Goal: Find specific fact: Find specific fact

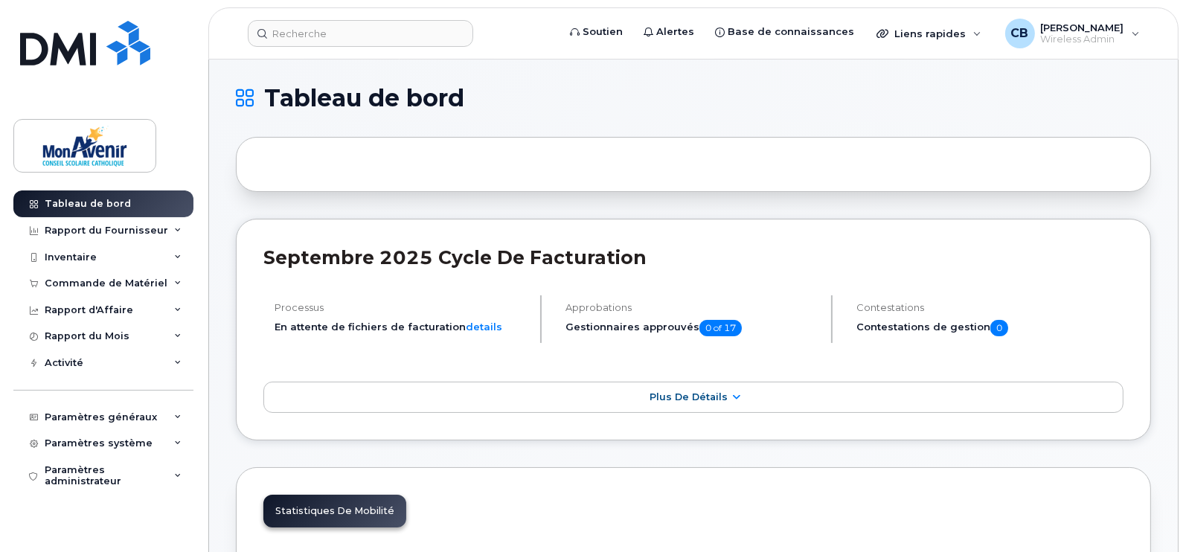
click at [392, 18] on header "Soutien Alertes Base de connaissances Liens rapides Suspendre/Supprimer l’appar…" at bounding box center [693, 33] width 970 height 52
click at [415, 37] on input at bounding box center [360, 33] width 225 height 27
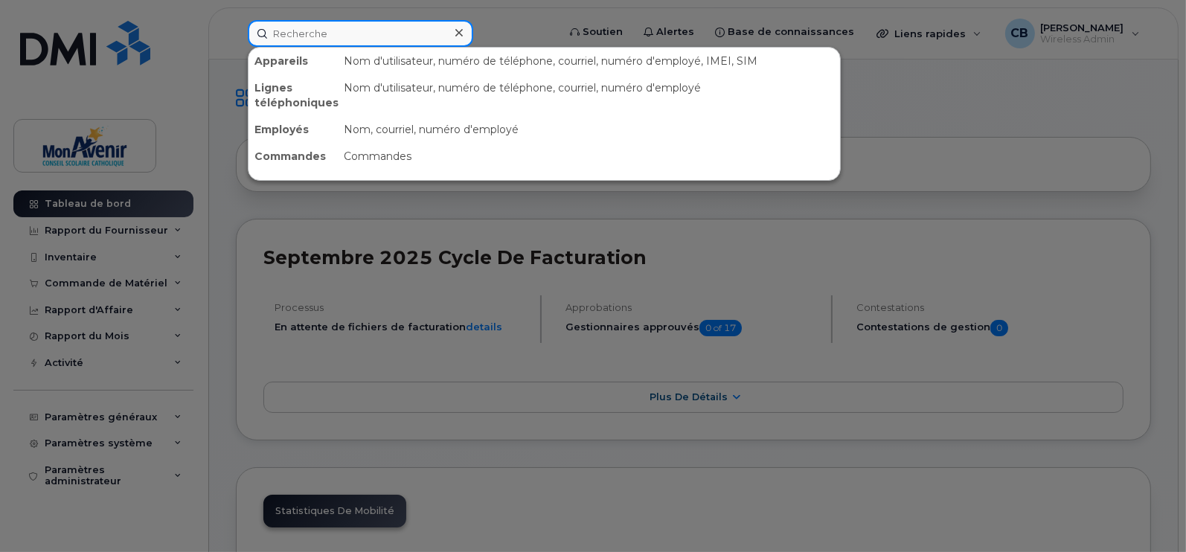
paste input "Tchatchou"
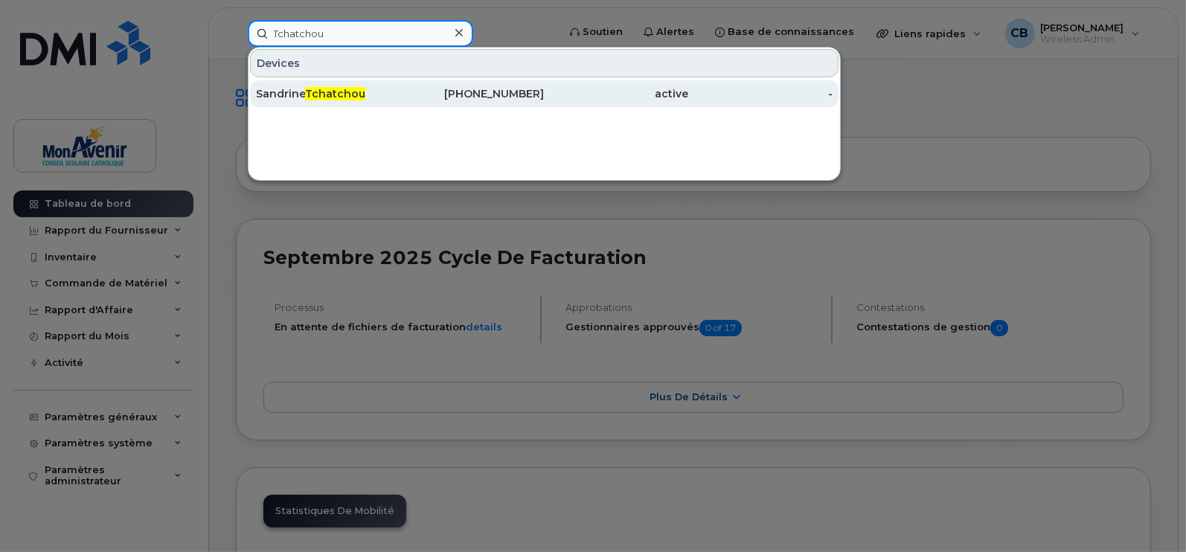
type input "Tchatchou"
click at [324, 82] on div "Sandrine Tchatchou" at bounding box center [328, 93] width 144 height 27
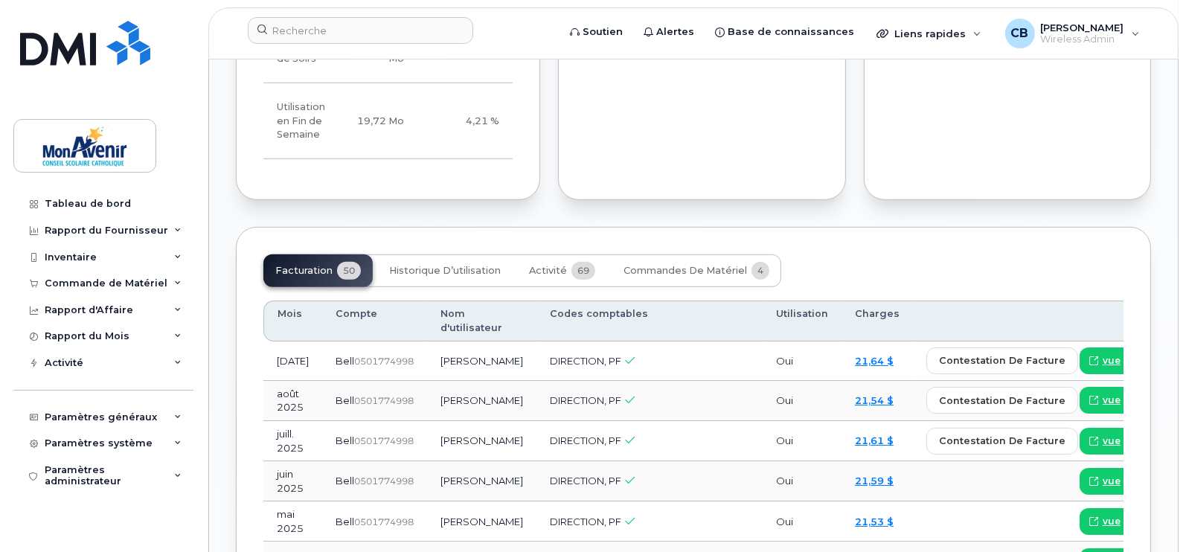
scroll to position [1183, 0]
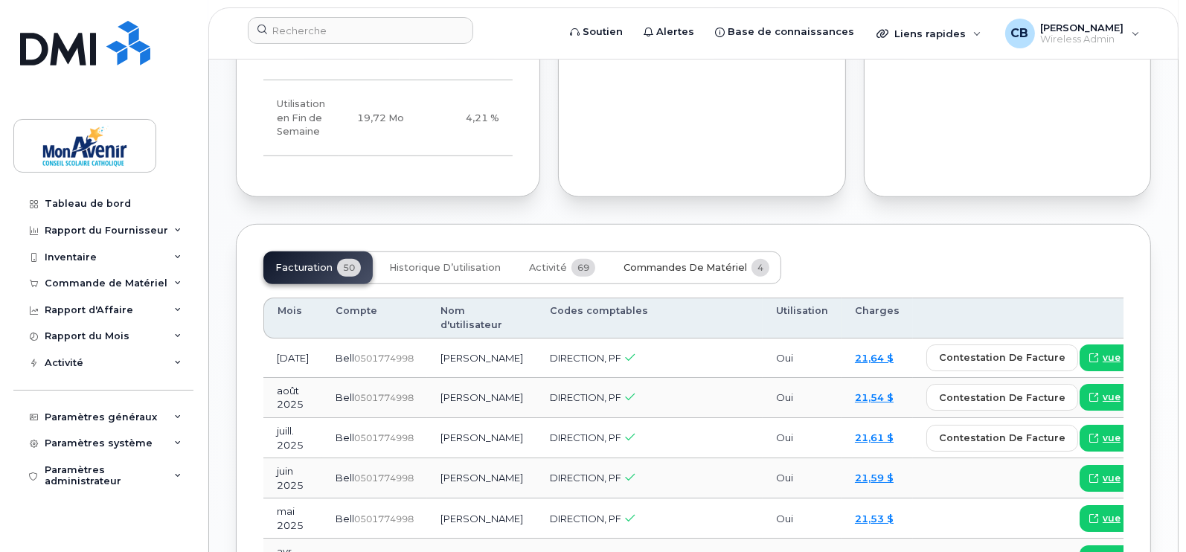
click at [726, 274] on span "Commandes de matériel" at bounding box center [686, 268] width 124 height 12
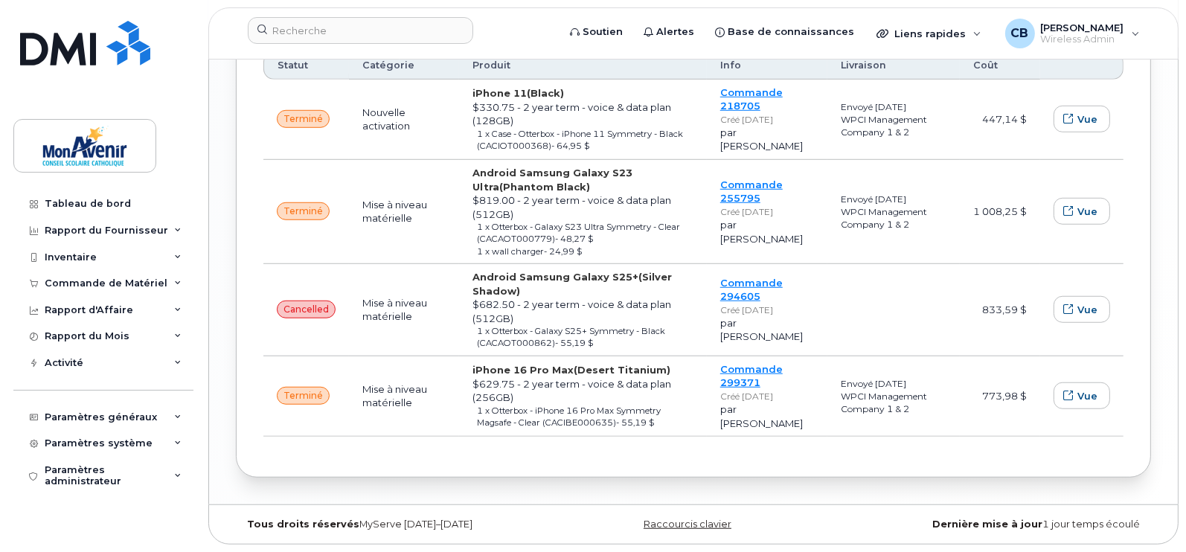
scroll to position [1475, 0]
drag, startPoint x: 564, startPoint y: 173, endPoint x: 470, endPoint y: 165, distance: 94.1
click at [470, 165] on td "Android Samsung Galaxy S23 Ultra (Phantom Black) $819.00 - 2 year term - voice …" at bounding box center [583, 212] width 248 height 104
copy strong "Android Samsung Galaxy S23 Ultra (Phantom Black)"
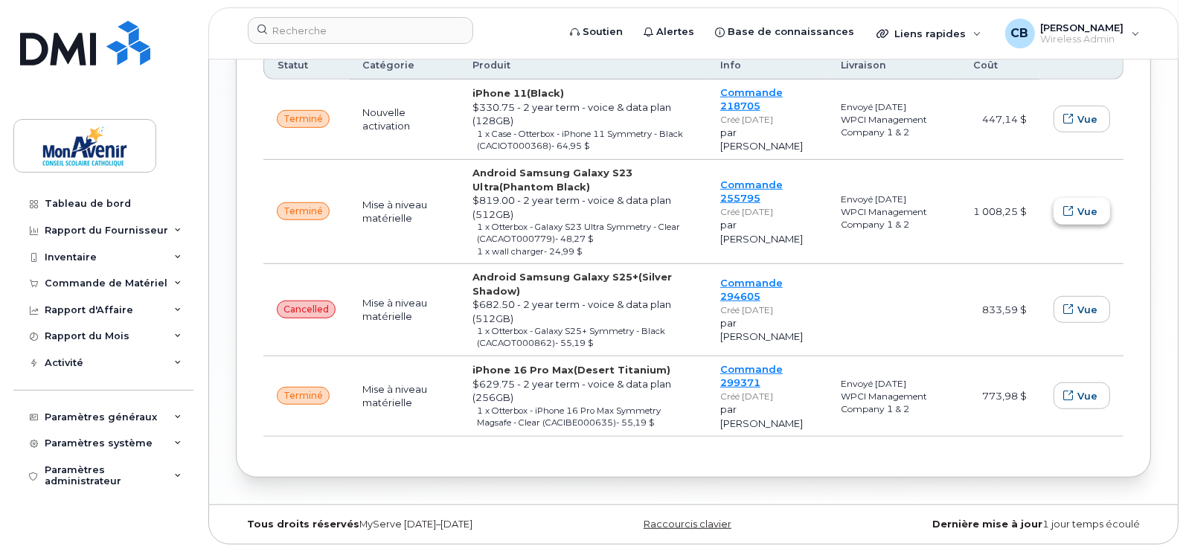
click at [1075, 205] on span "button" at bounding box center [1068, 212] width 14 height 14
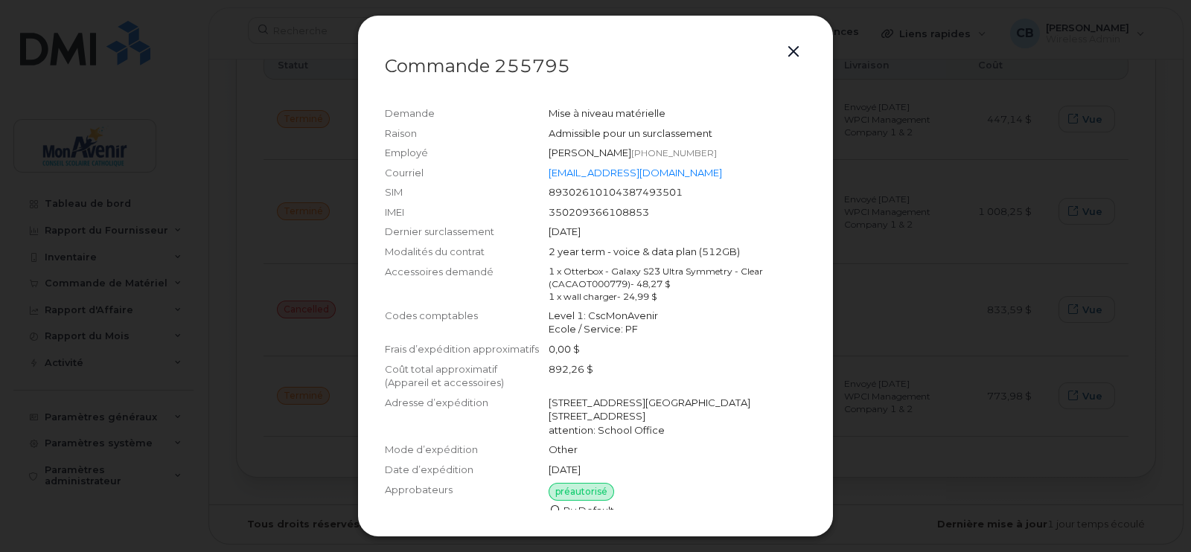
drag, startPoint x: 734, startPoint y: 170, endPoint x: 543, endPoint y: 175, distance: 190.5
click at [543, 175] on div "Courriel [EMAIL_ADDRESS][DOMAIN_NAME]" at bounding box center [595, 173] width 421 height 20
copy div "[EMAIL_ADDRESS][DOMAIN_NAME]"
drag, startPoint x: 644, startPoint y: 150, endPoint x: 543, endPoint y: 154, distance: 100.5
click at [543, 154] on div "Employé [PERSON_NAME]  [PHONE_NUMBER]" at bounding box center [595, 153] width 421 height 20
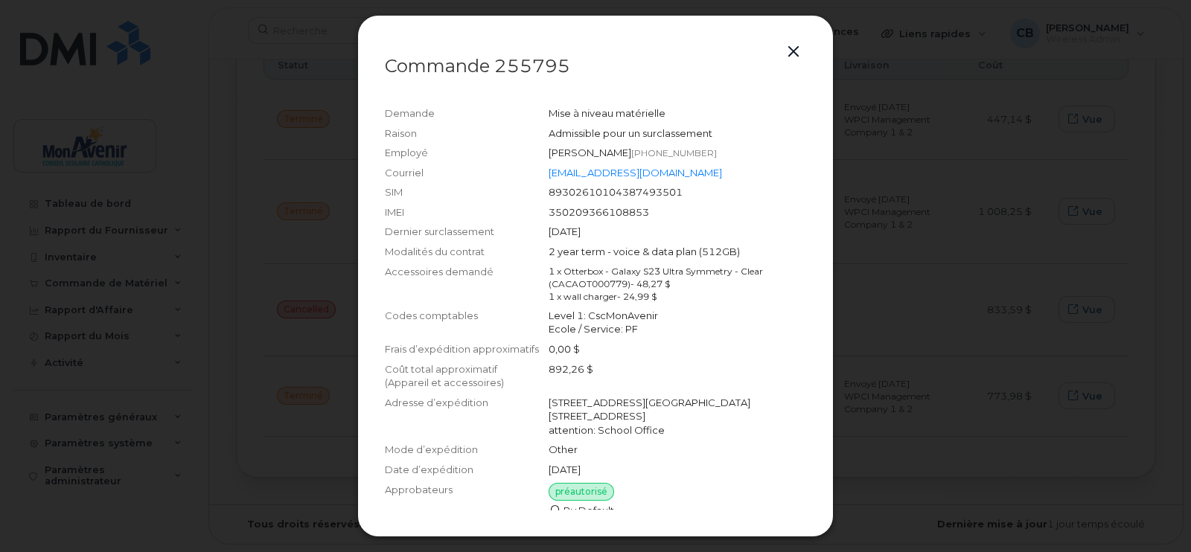
copy div "Employé [PERSON_NAME]"
drag, startPoint x: 722, startPoint y: 153, endPoint x: 645, endPoint y: 158, distance: 76.8
click at [645, 158] on div "[PERSON_NAME]  [PHONE_NUMBER]" at bounding box center [676, 153] width 257 height 14
copy div "[PHONE_NUMBER]"
drag, startPoint x: 651, startPoint y: 216, endPoint x: 517, endPoint y: 217, distance: 133.9
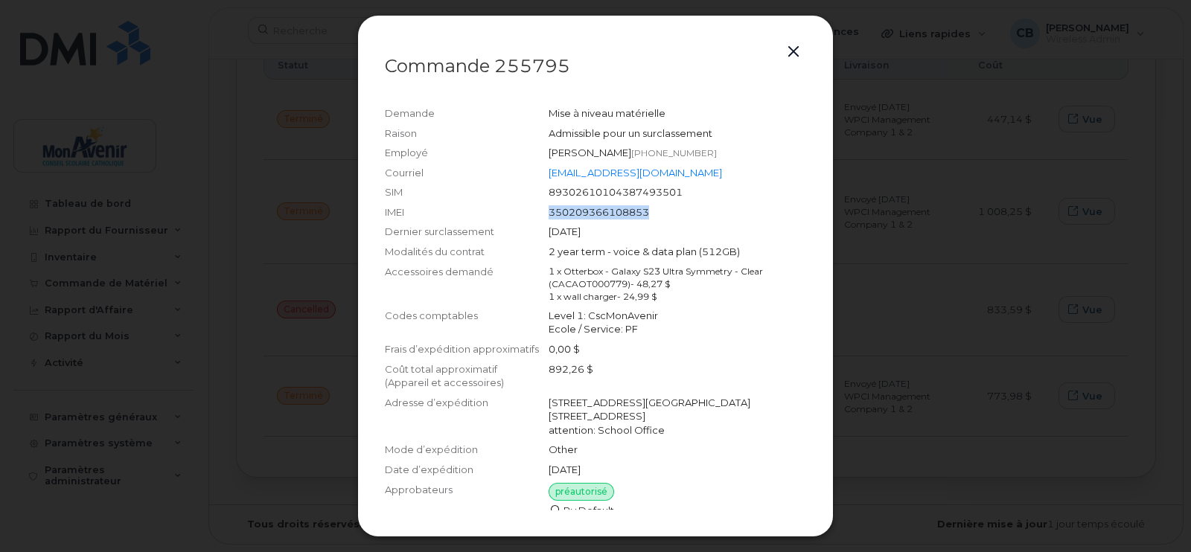
click at [517, 217] on div "IMEI [TECHNICAL_ID]" at bounding box center [595, 212] width 421 height 20
copy div "350209366108853"
click at [790, 51] on button "button" at bounding box center [793, 52] width 22 height 21
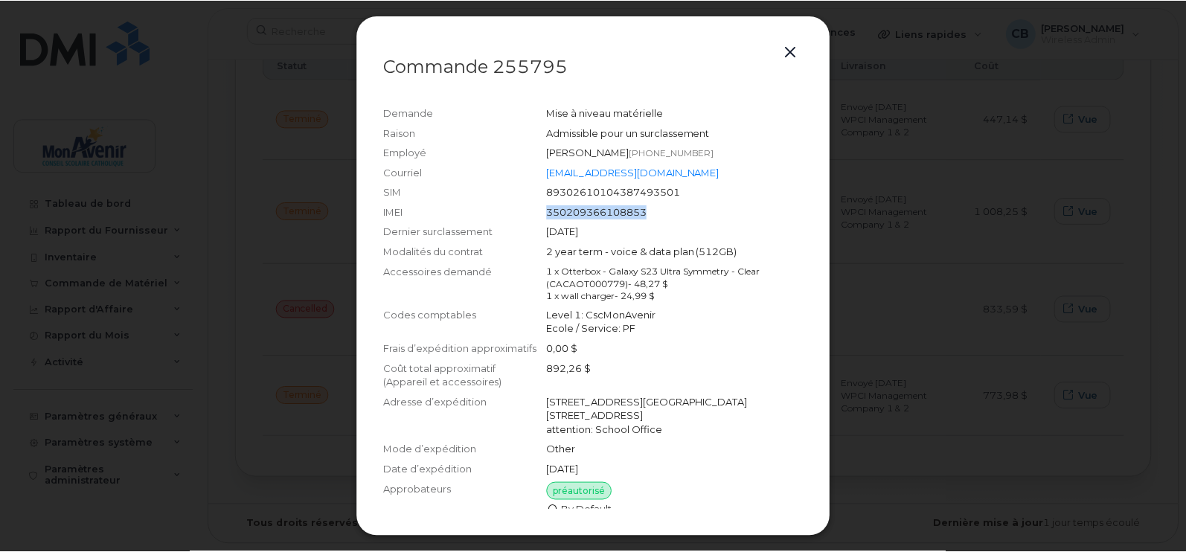
scroll to position [1475, 0]
